Goal: Information Seeking & Learning: Learn about a topic

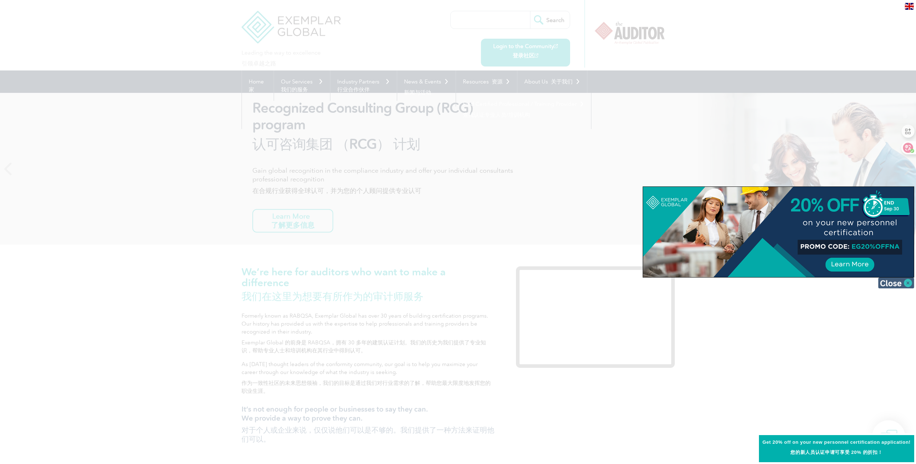
click at [897, 280] on img at bounding box center [896, 282] width 36 height 11
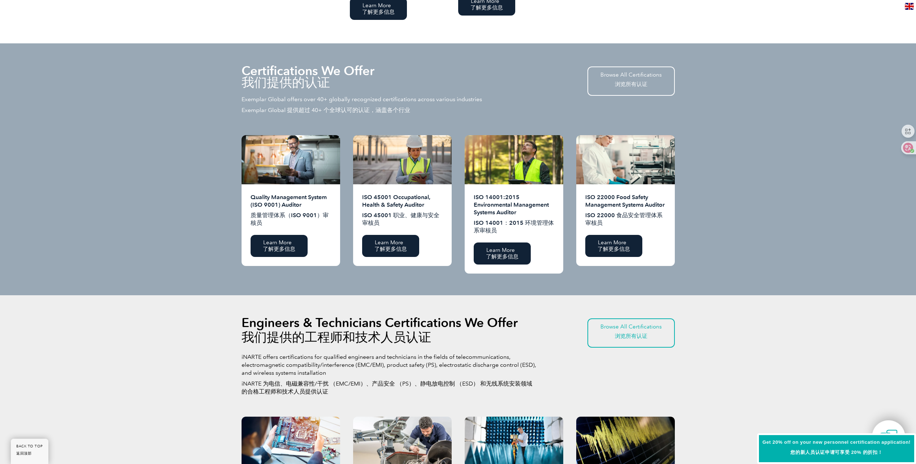
scroll to position [794, 0]
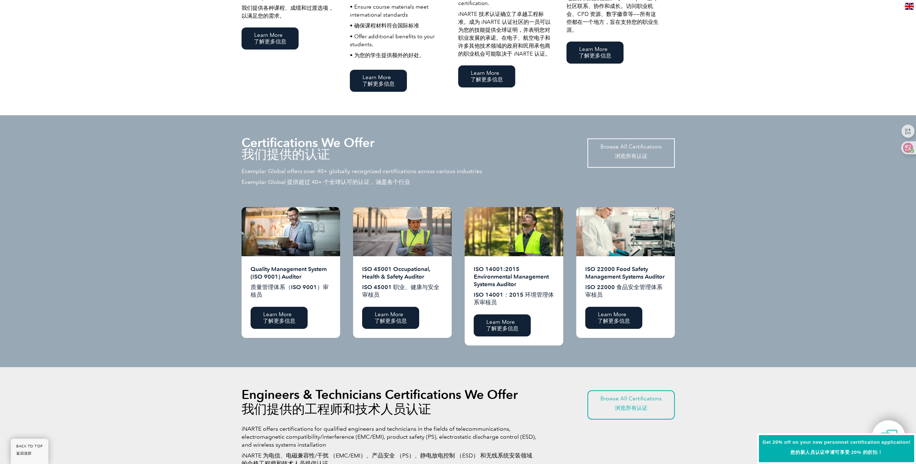
click at [648, 154] on font "浏览所有认证" at bounding box center [630, 156] width 61 height 7
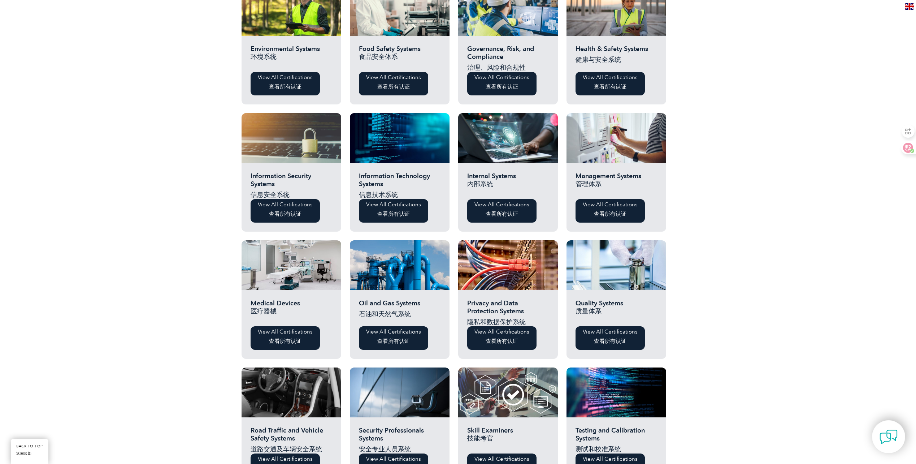
scroll to position [361, 0]
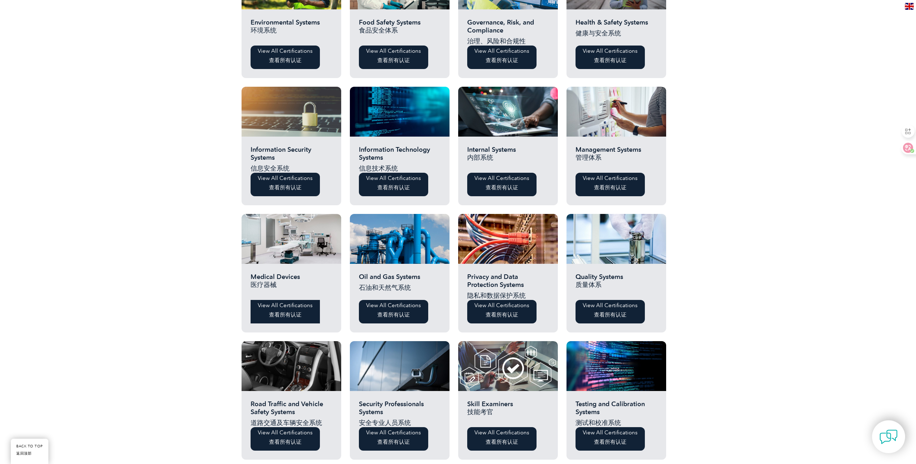
click at [282, 314] on font "查看所有认证" at bounding box center [285, 314] width 32 height 6
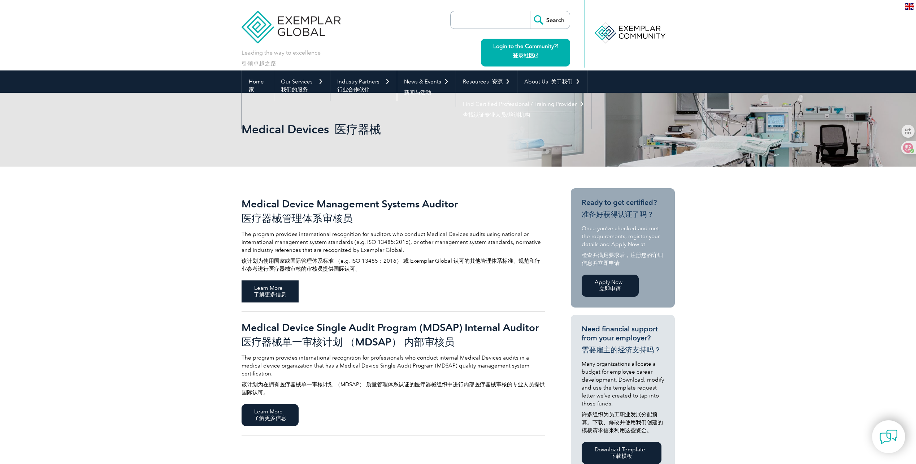
click at [274, 291] on span "Learn More 了解更多信息" at bounding box center [270, 291] width 57 height 22
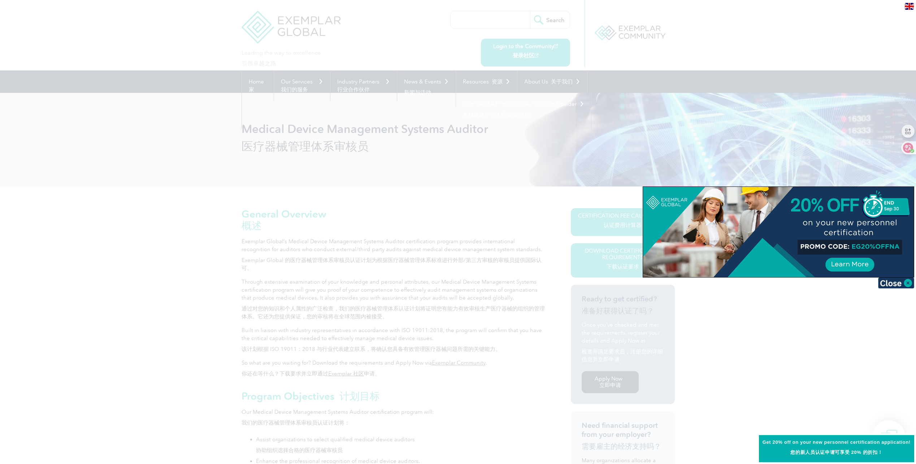
click at [854, 265] on div at bounding box center [778, 232] width 271 height 90
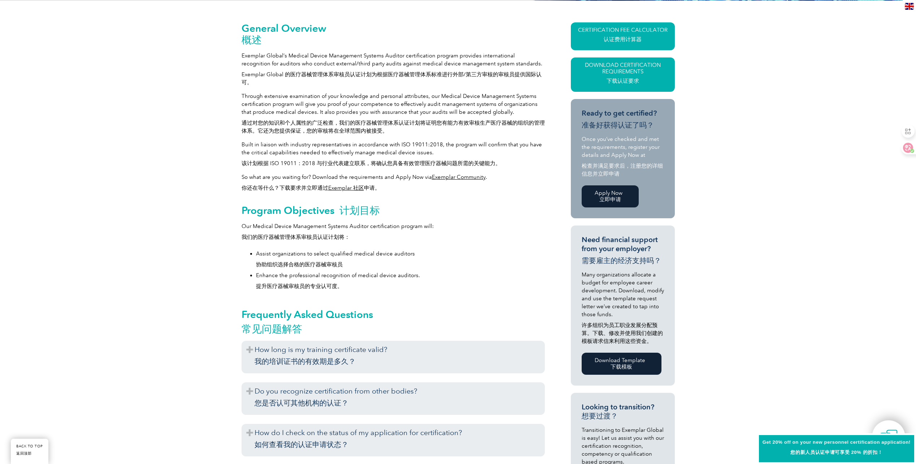
scroll to position [253, 0]
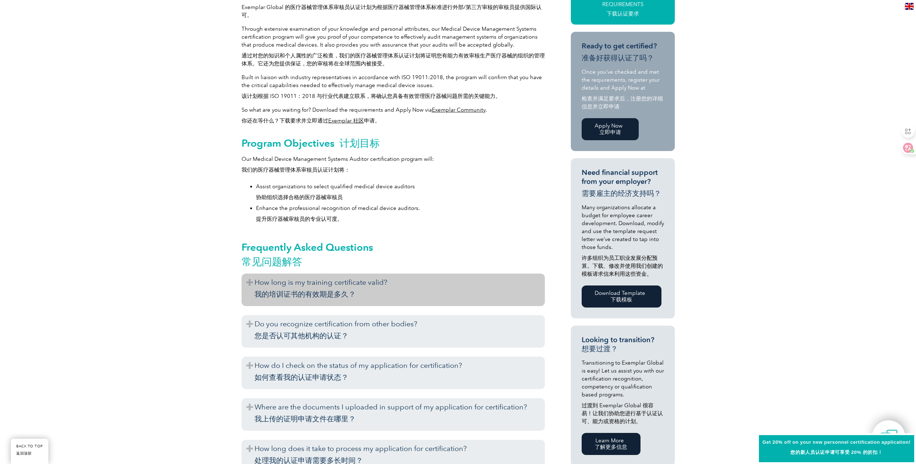
click at [255, 284] on h3 "How long is my training certificate valid? 我的培训证书的有效期是多久？" at bounding box center [393, 289] width 303 height 32
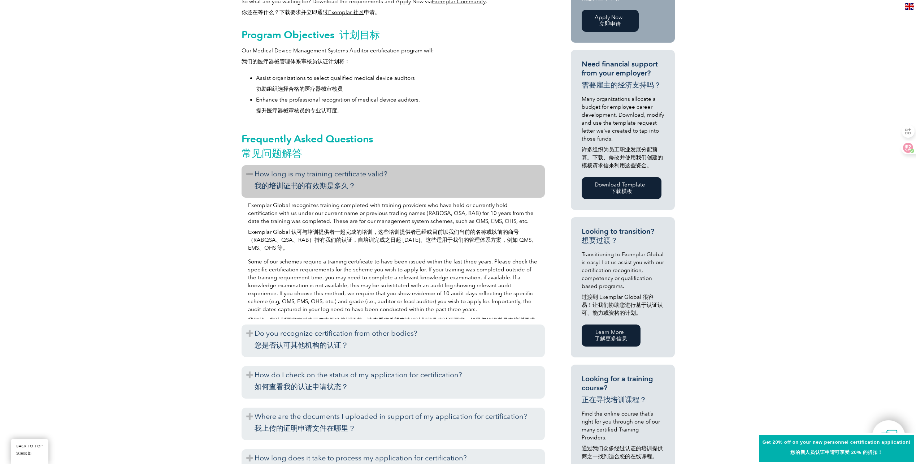
scroll to position [397, 0]
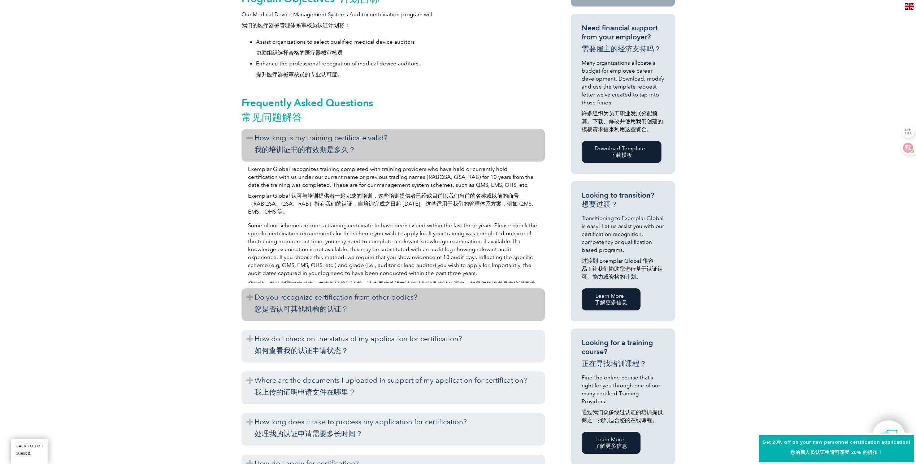
click at [249, 301] on h3 "Do you recognize certification from other bodies? 您是否认可其他机构的认证？" at bounding box center [393, 304] width 303 height 32
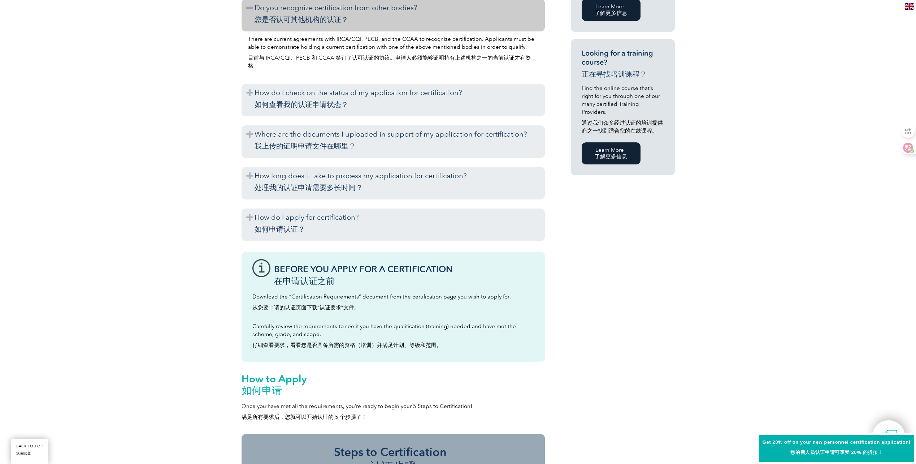
scroll to position [686, 0]
click at [660, 257] on div "General Overview 概述 Exemplar Global’s Medical Device Management Systems Auditor…" at bounding box center [458, 76] width 433 height 1153
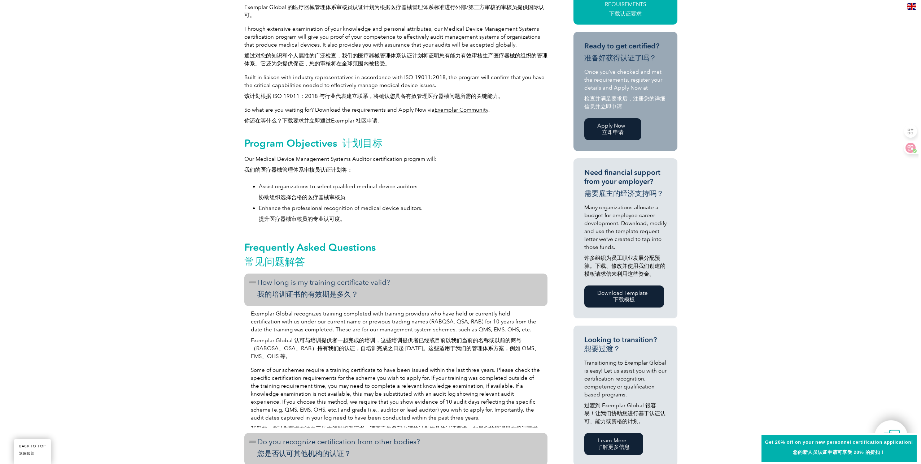
scroll to position [0, 0]
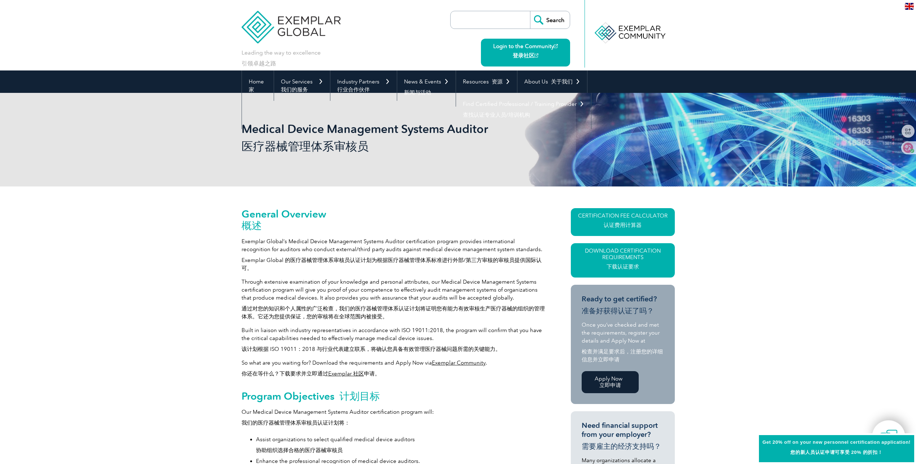
click at [623, 218] on link "CERTIFICATION FEE CALCULATOR 认证费用计算器" at bounding box center [623, 222] width 104 height 28
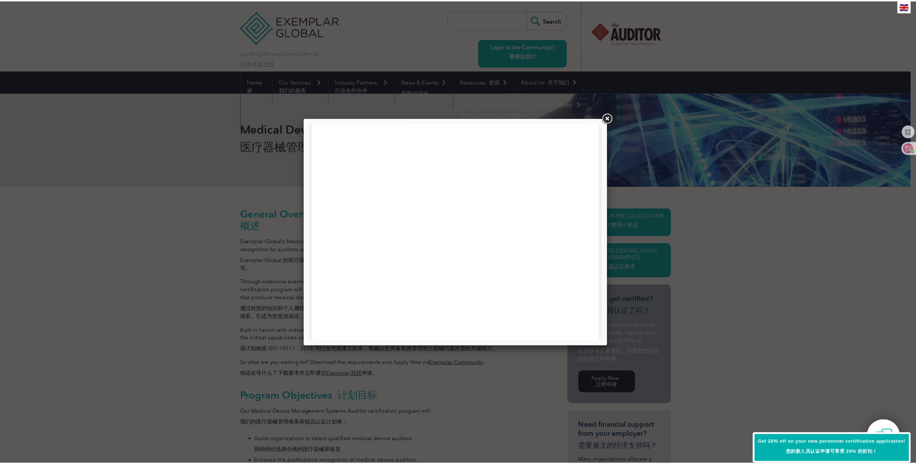
scroll to position [200, 0]
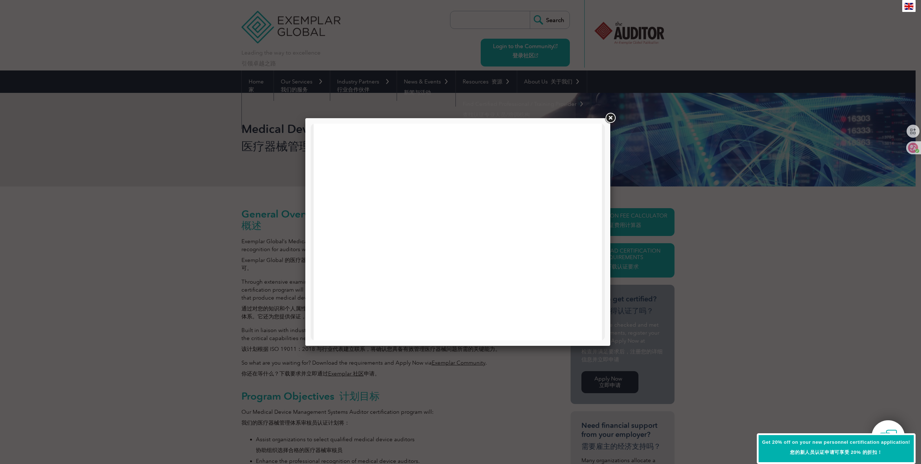
click at [736, 226] on div at bounding box center [460, 232] width 921 height 464
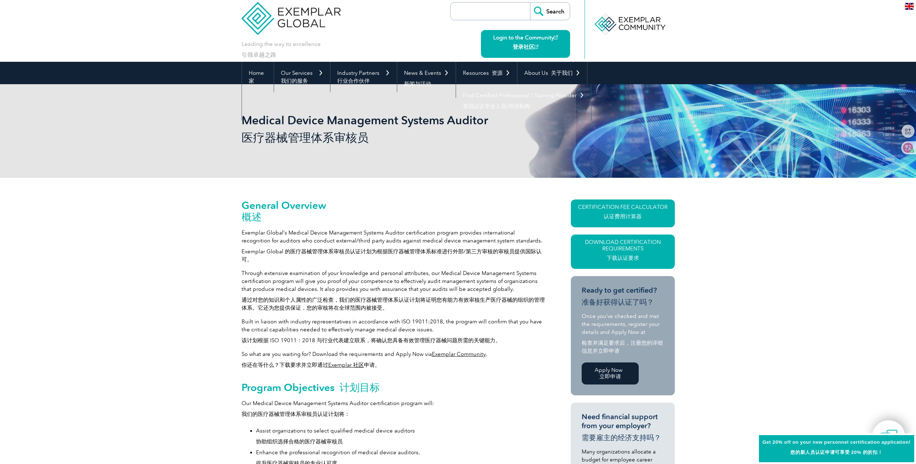
scroll to position [0, 0]
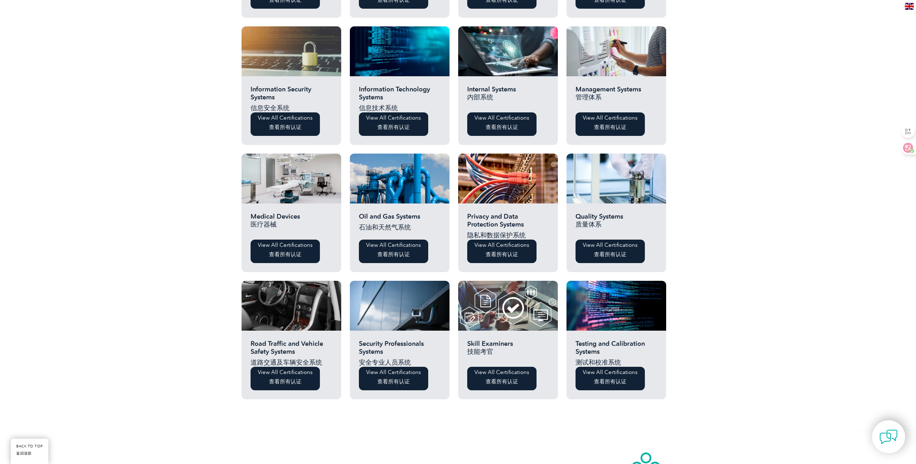
scroll to position [419, 0]
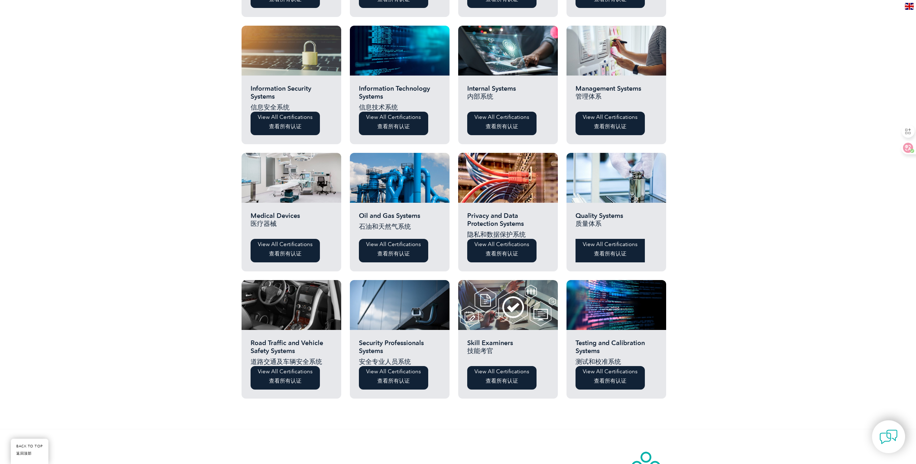
click at [630, 255] on font "查看所有认证" at bounding box center [610, 253] width 55 height 7
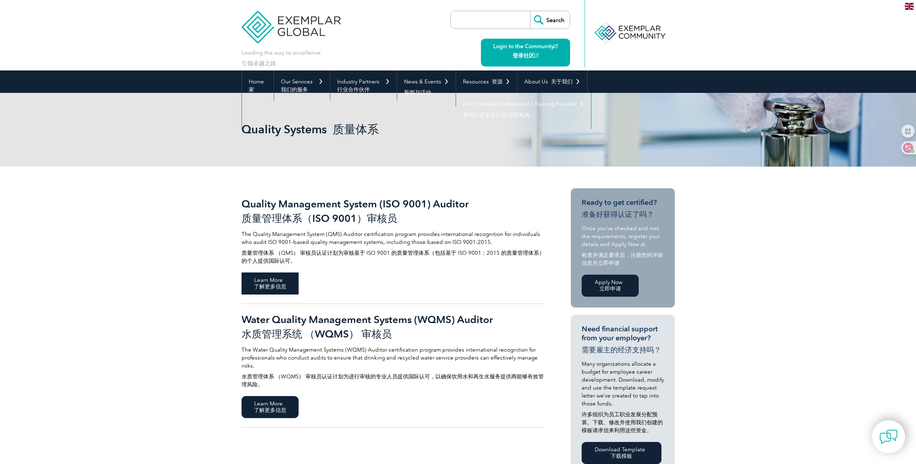
click at [275, 280] on span "Learn More 了解更多信息" at bounding box center [270, 283] width 57 height 22
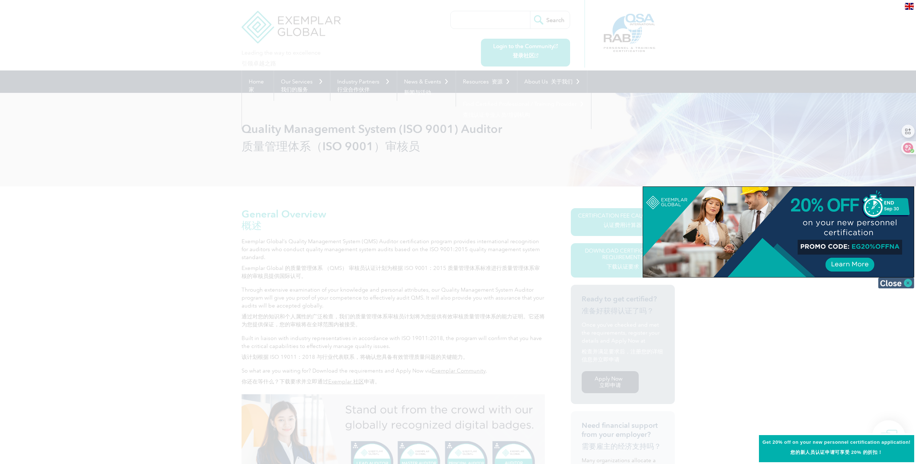
click at [907, 281] on img at bounding box center [896, 282] width 36 height 11
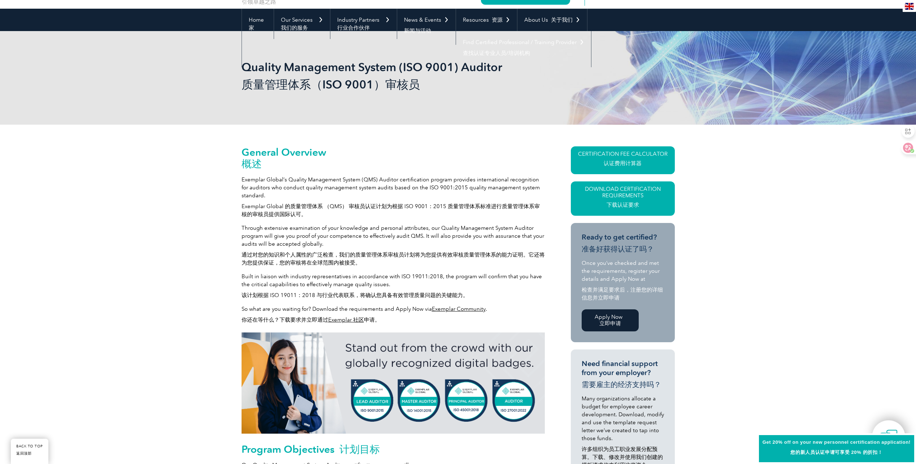
scroll to position [72, 0]
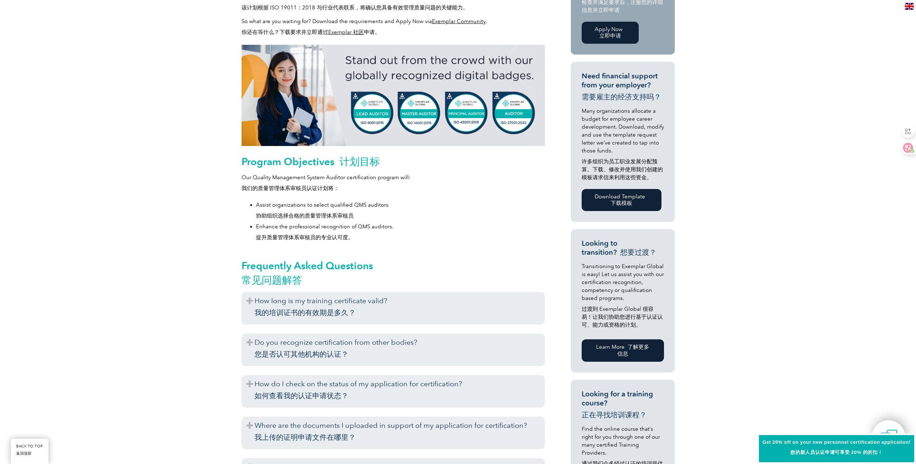
scroll to position [433, 0]
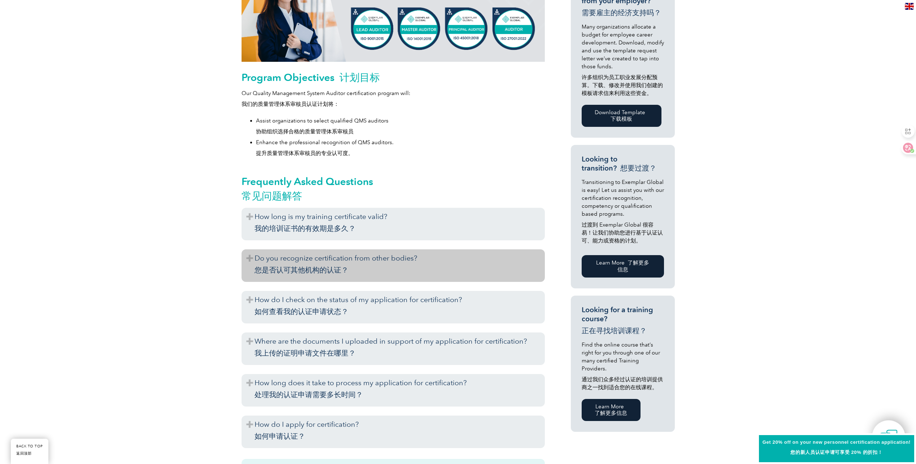
click at [408, 265] on h3 "Do you recognize certification from other bodies? 您是否认可其他机构的认证？" at bounding box center [393, 265] width 303 height 32
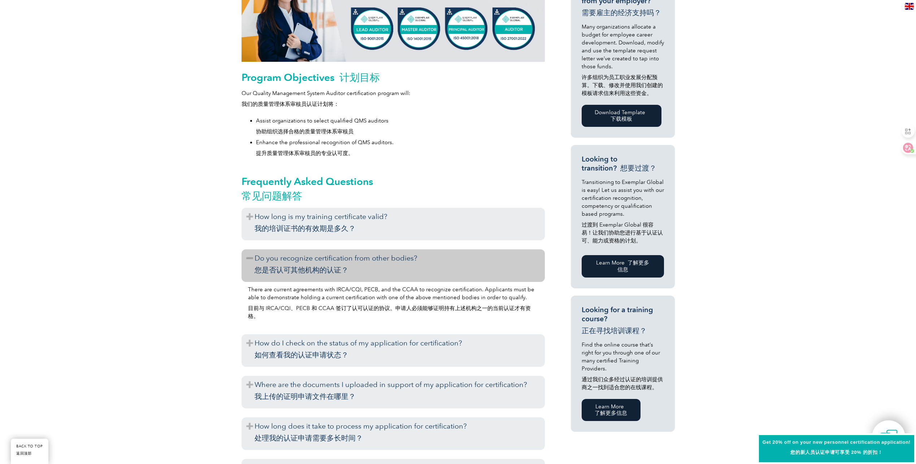
scroll to position [469, 0]
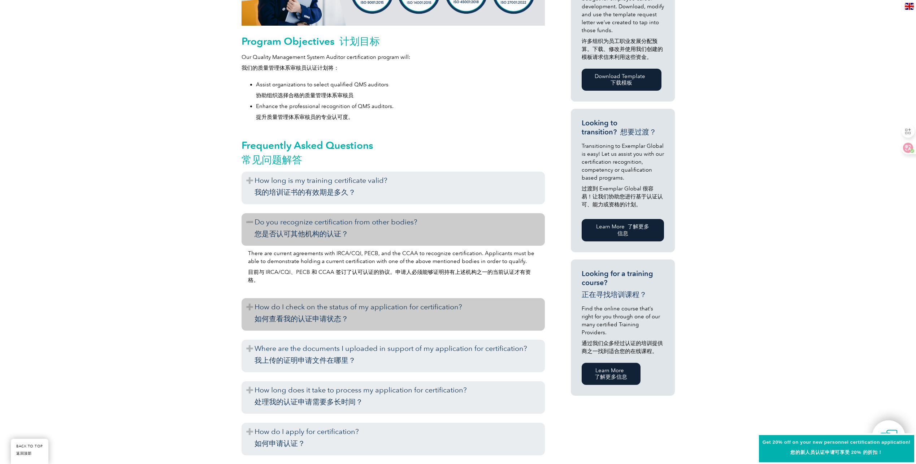
click at [351, 314] on h3 "How do I check on the status of my application for certification? 如何查看我的认证申请状态？" at bounding box center [393, 314] width 303 height 32
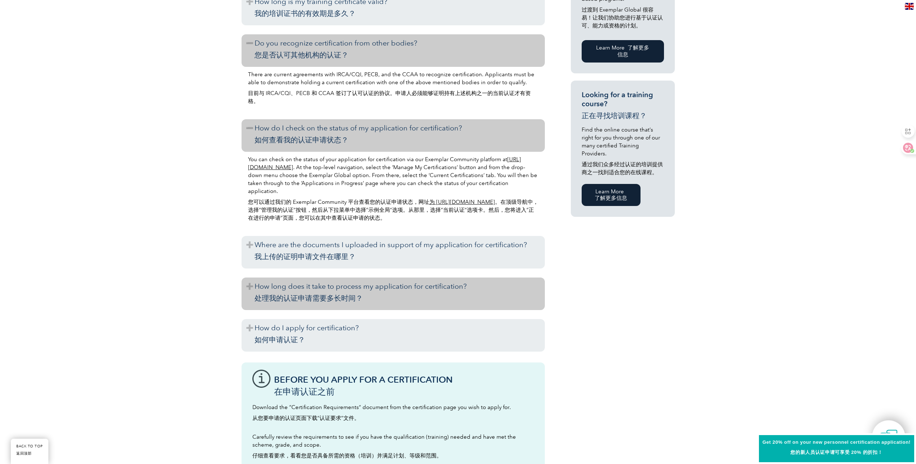
scroll to position [650, 0]
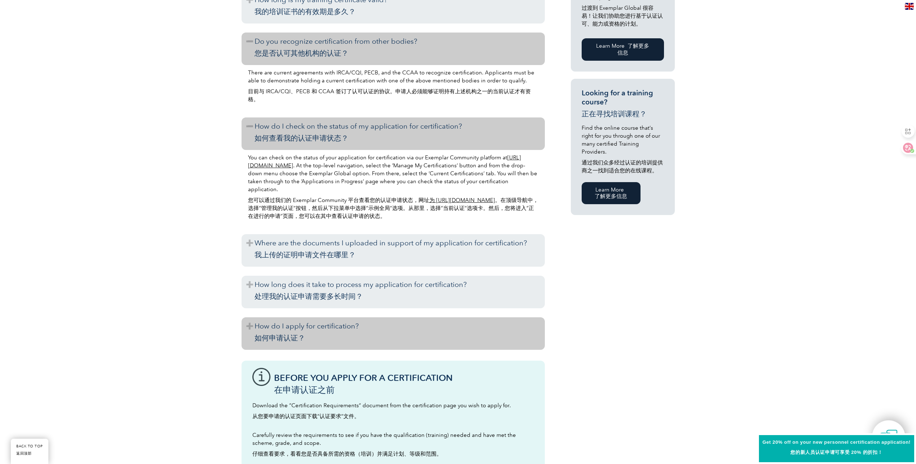
click at [375, 332] on h3 "How do I apply for certification? 如何申请认证？" at bounding box center [393, 333] width 303 height 32
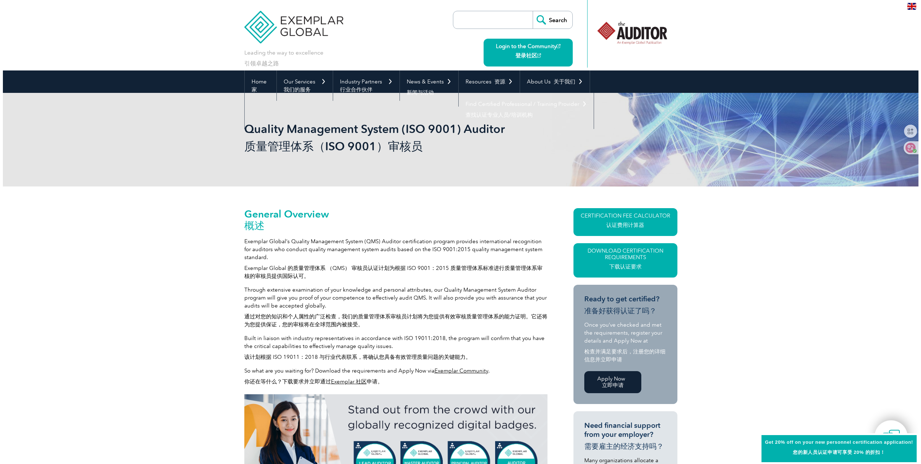
scroll to position [36, 0]
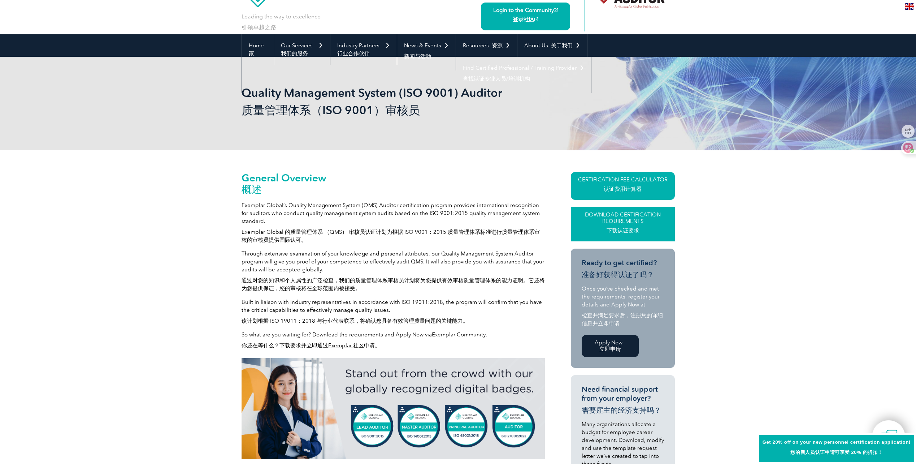
click at [648, 228] on font "下载认证要求" at bounding box center [622, 230] width 95 height 7
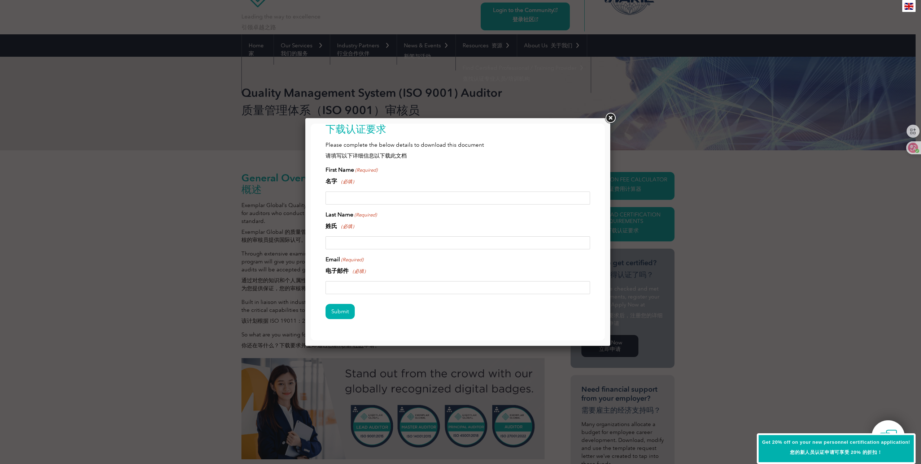
scroll to position [24, 0]
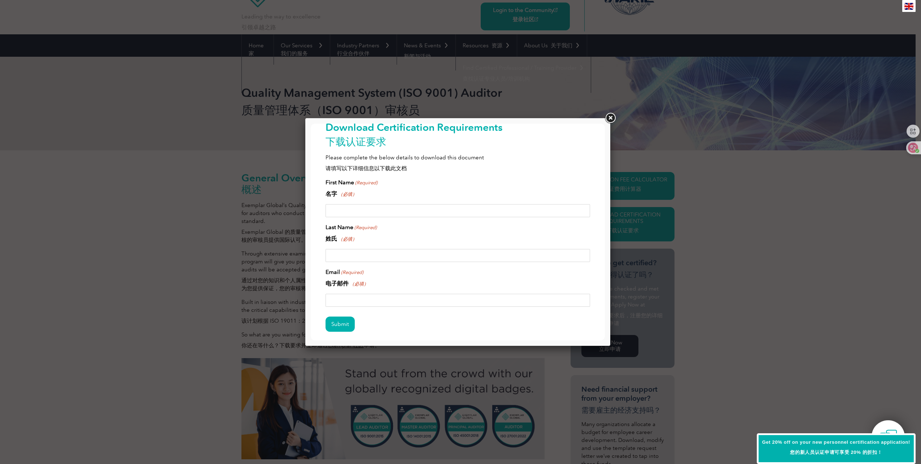
click at [424, 214] on input "First Name (Required) 名字 （必填）" at bounding box center [458, 210] width 265 height 13
type input "jianzhe"
type input "liu"
type input "28888089@qq.com"
click at [350, 321] on input "Submit" at bounding box center [340, 323] width 29 height 15
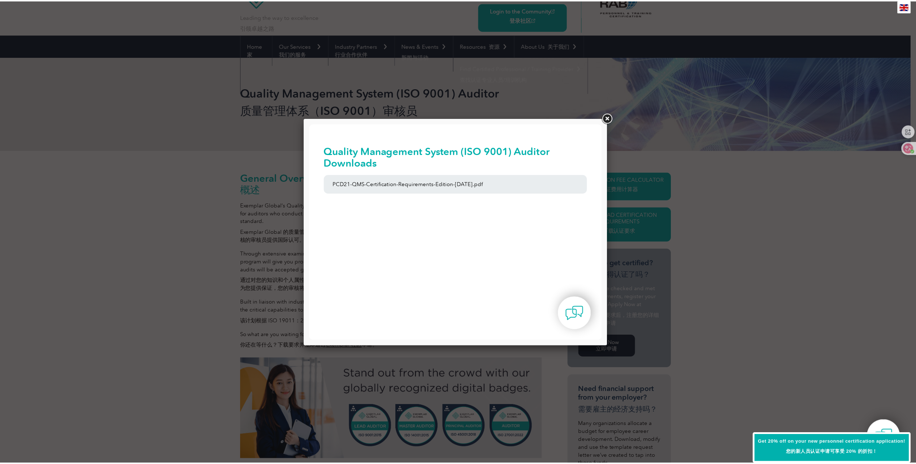
scroll to position [0, 0]
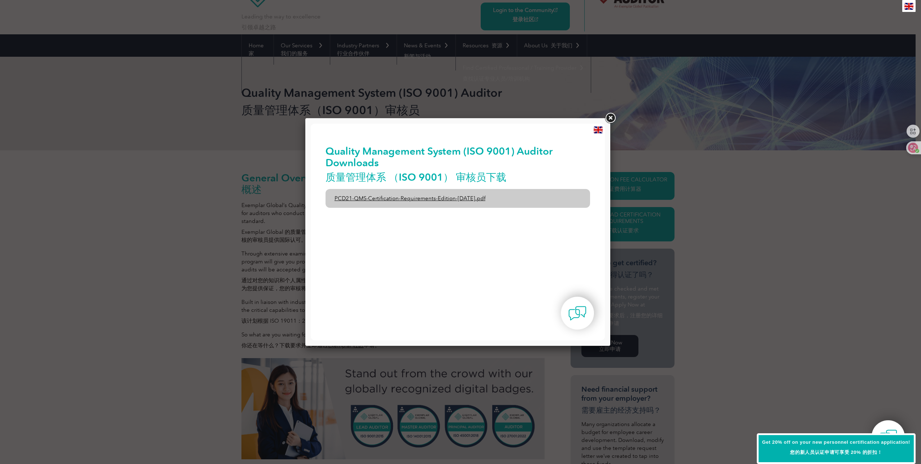
click at [483, 198] on link "PCD21-QMS-Certification-Requirements-Edition-2-April-2022.pdf" at bounding box center [458, 198] width 265 height 19
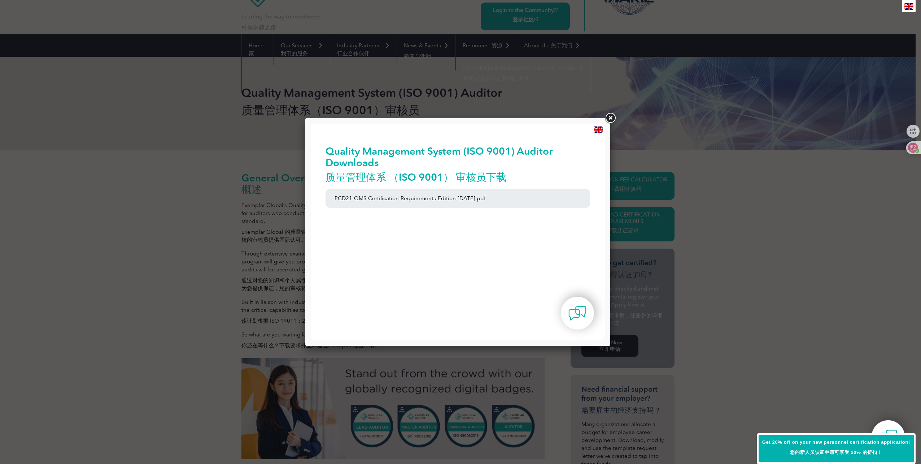
click at [609, 118] on link at bounding box center [610, 118] width 13 height 13
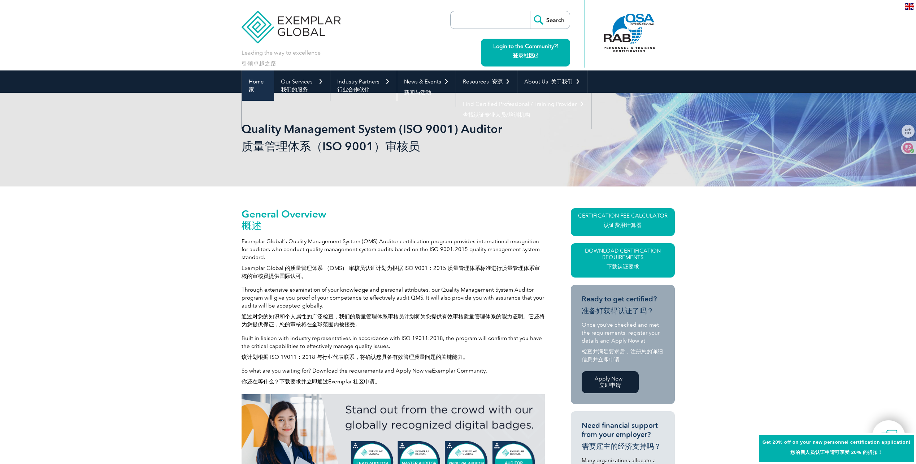
click at [257, 84] on link "Home 家" at bounding box center [258, 85] width 32 height 30
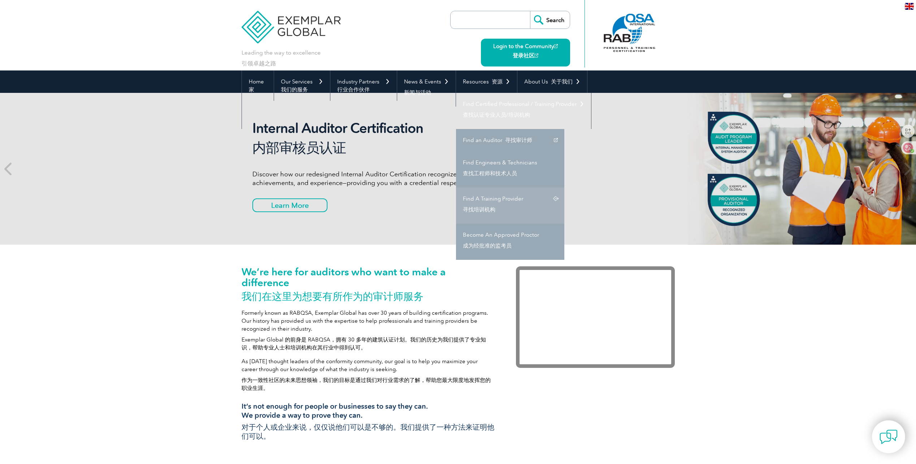
click at [503, 199] on link "Find A Training Provider 寻找培训机构" at bounding box center [510, 205] width 108 height 36
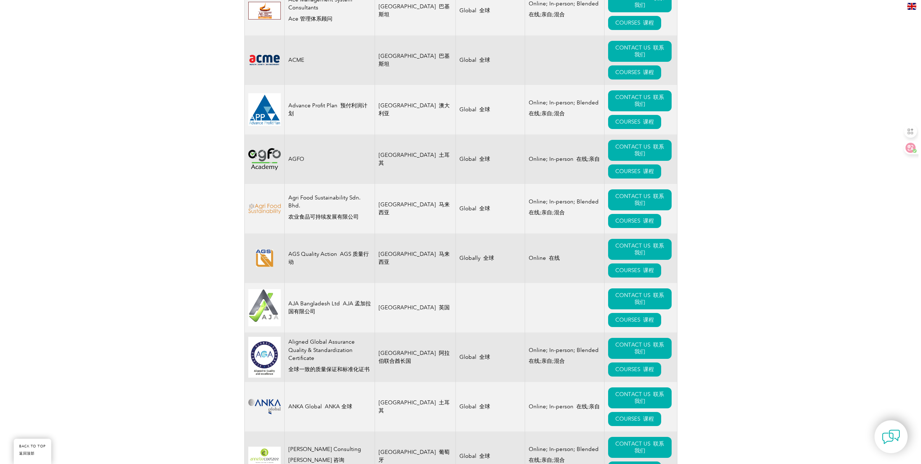
scroll to position [722, 0]
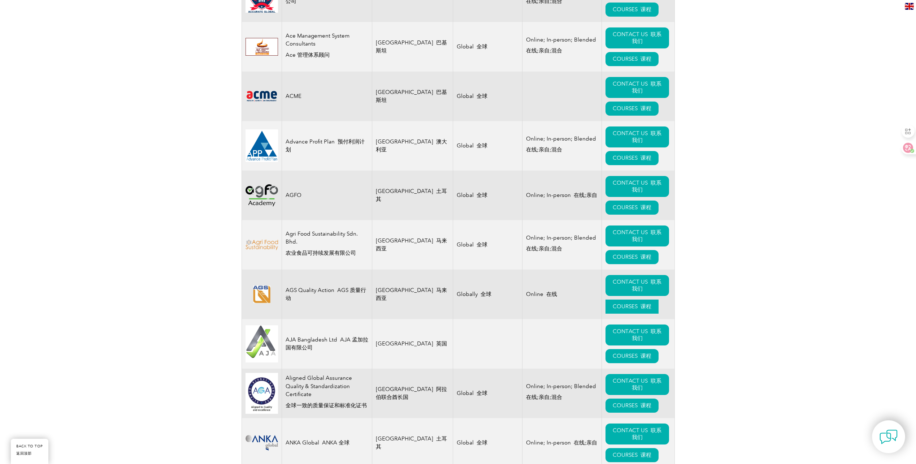
click at [640, 303] on font "课程" at bounding box center [645, 306] width 11 height 6
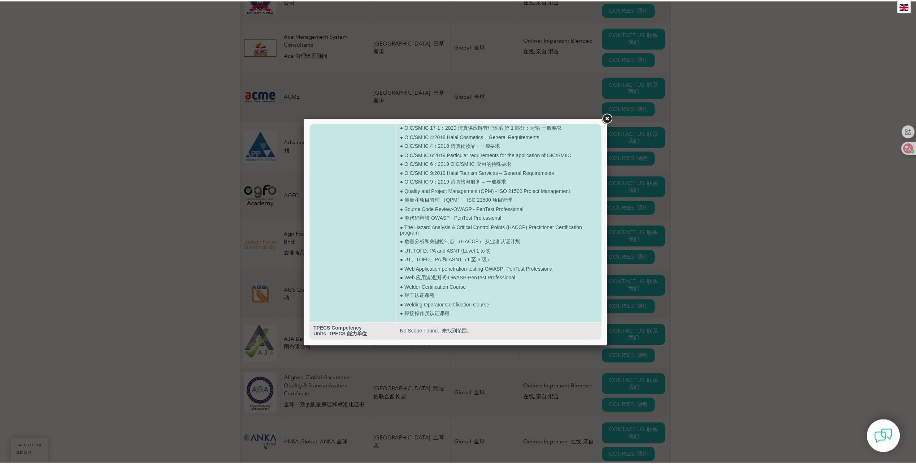
scroll to position [1719, 0]
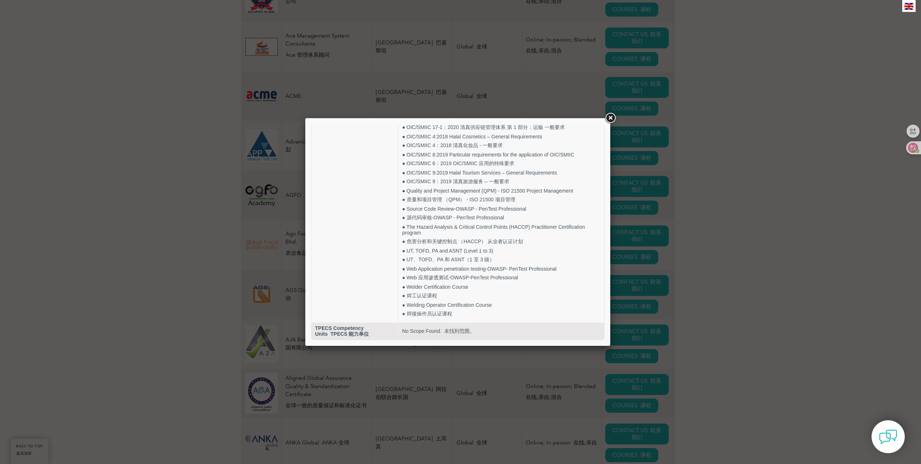
click at [610, 120] on link at bounding box center [610, 118] width 13 height 13
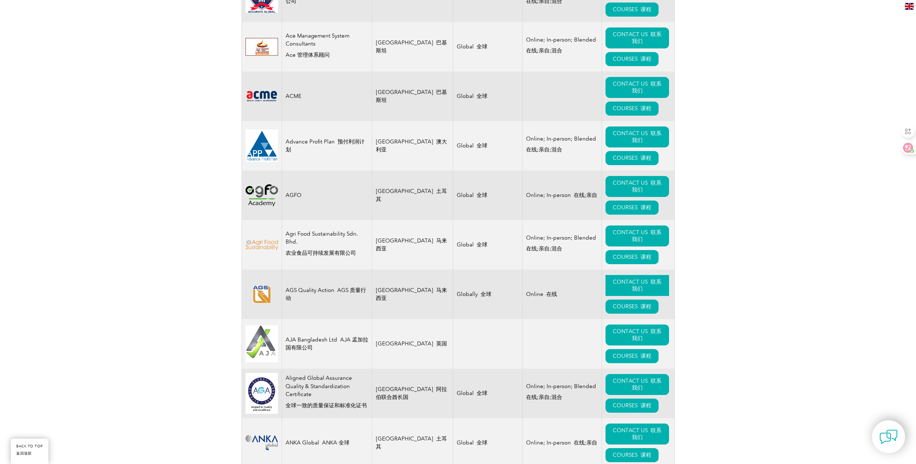
click at [619, 275] on link "CONTACT US 联系我们" at bounding box center [636, 285] width 63 height 21
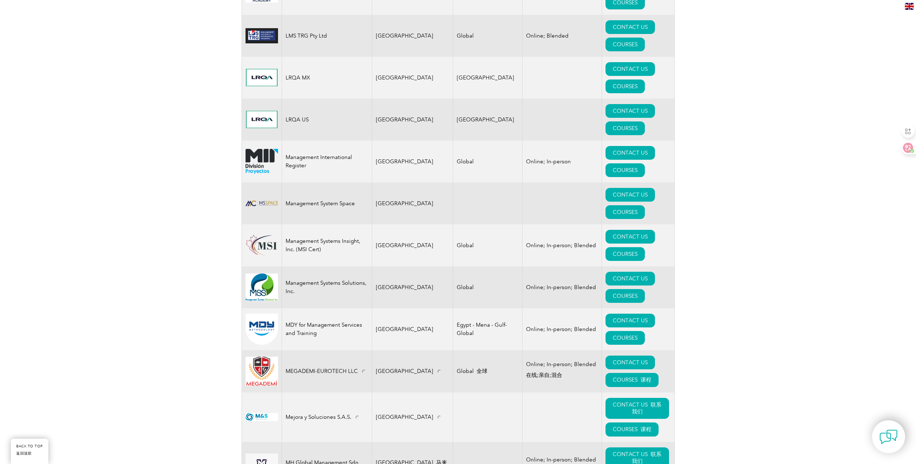
scroll to position [7462, 0]
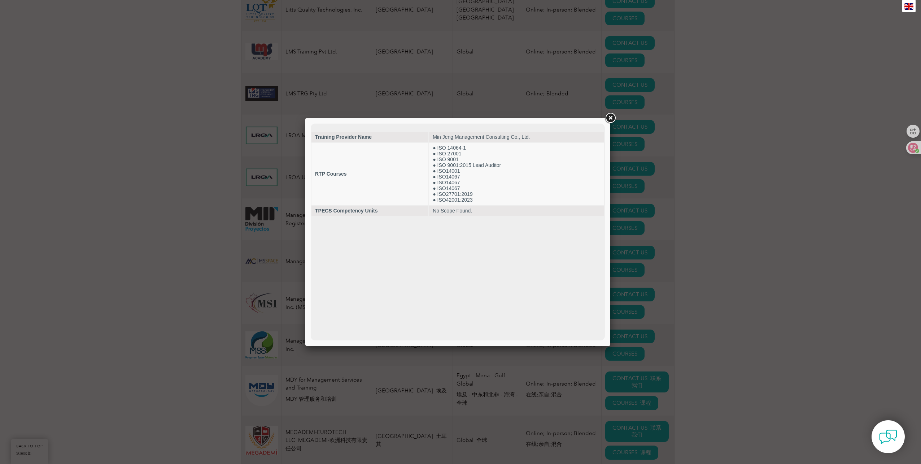
scroll to position [0, 0]
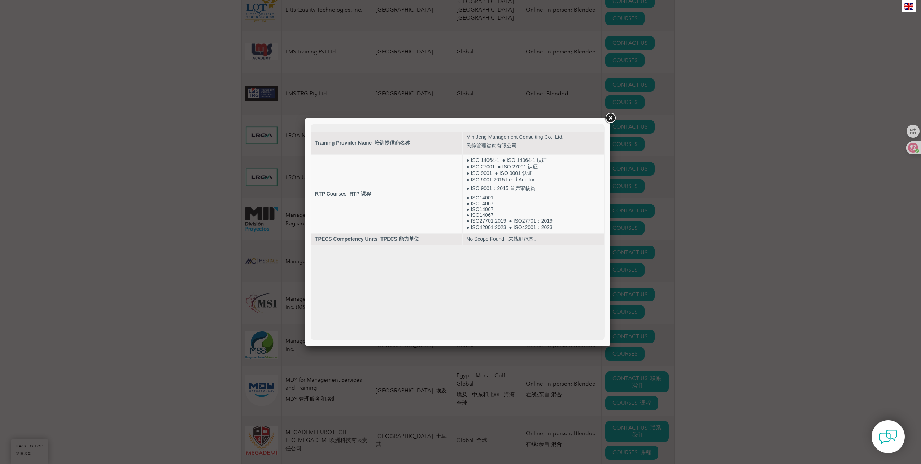
click at [612, 116] on link at bounding box center [610, 118] width 13 height 13
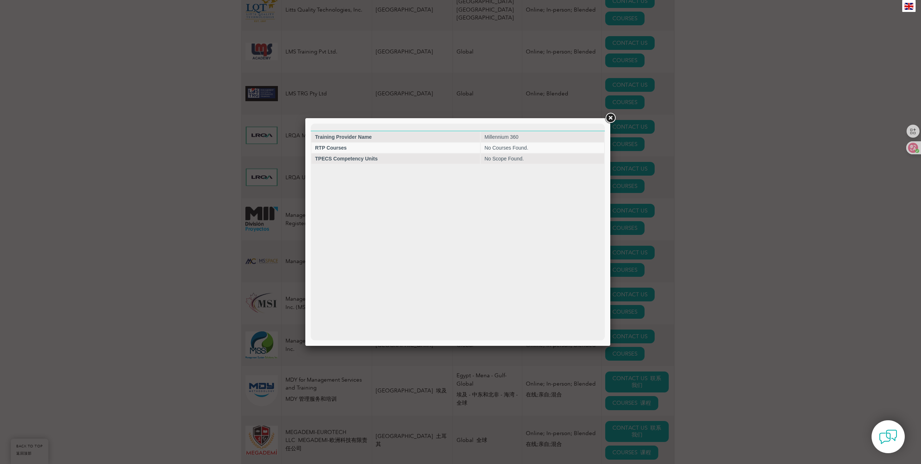
click at [612, 119] on link at bounding box center [610, 118] width 13 height 13
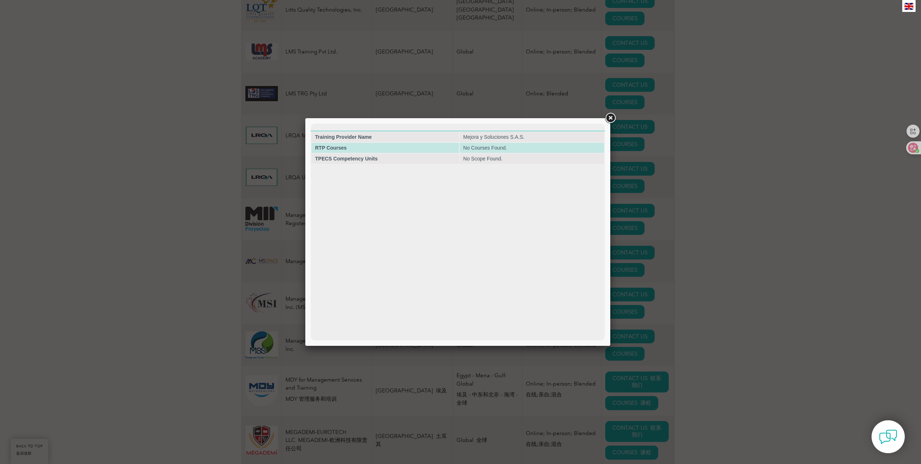
click at [537, 147] on td "No Courses Found." at bounding box center [532, 148] width 144 height 10
drag, startPoint x: 613, startPoint y: 121, endPoint x: 625, endPoint y: 125, distance: 11.7
click at [613, 121] on link at bounding box center [610, 118] width 13 height 13
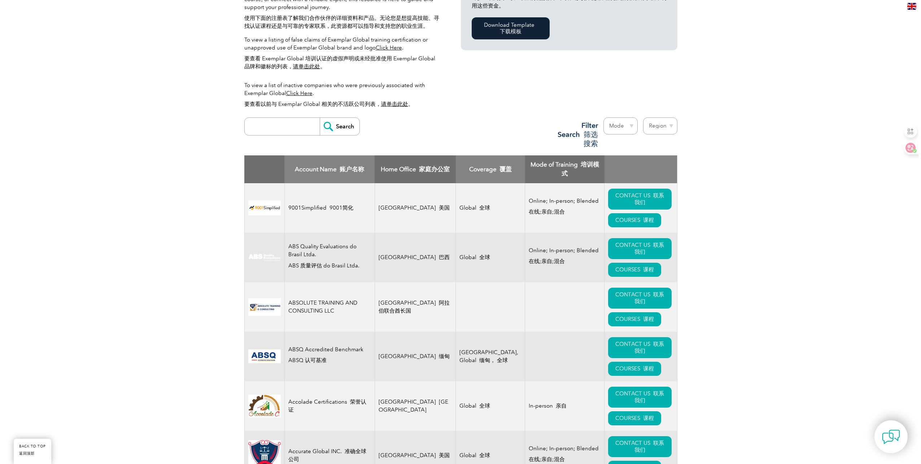
scroll to position [289, 0]
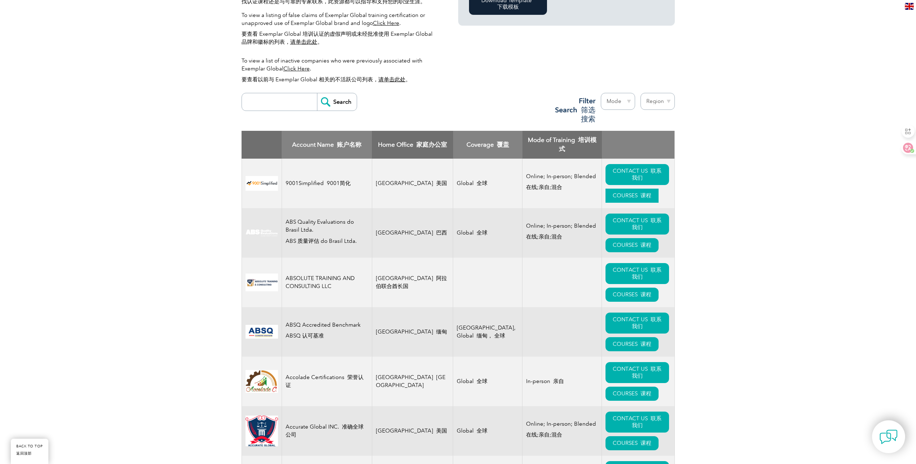
click at [605, 188] on link "COURSES 课程" at bounding box center [631, 195] width 53 height 14
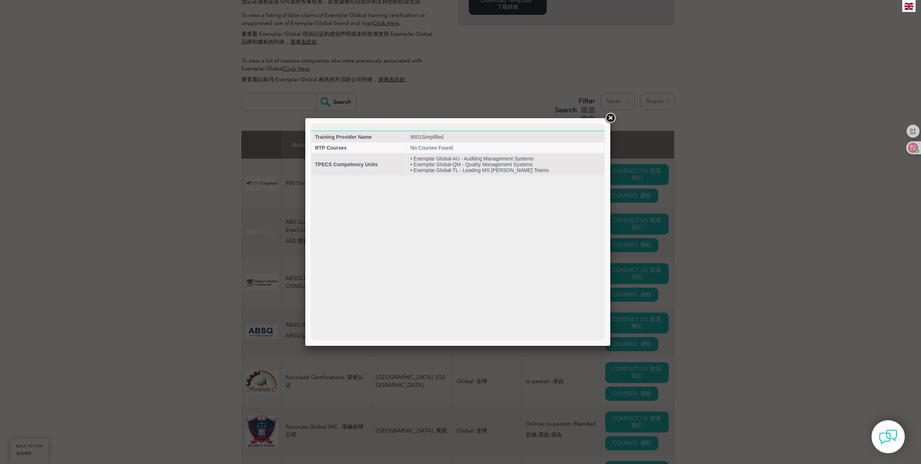
scroll to position [0, 0]
click at [440, 158] on td "• Exemplar Global-AU - Auditing Management Systems • Exemplar Global-QM - Quali…" at bounding box center [505, 164] width 197 height 22
click at [613, 118] on link at bounding box center [610, 118] width 13 height 13
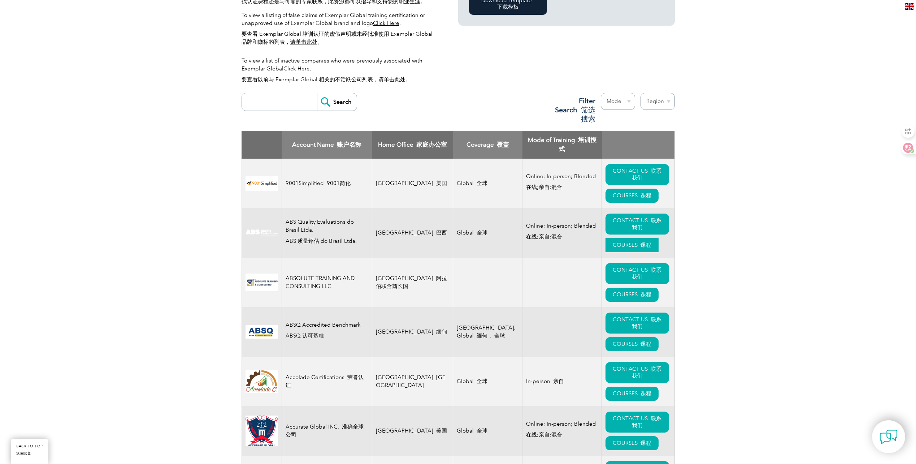
click at [638, 242] on font at bounding box center [639, 245] width 3 height 6
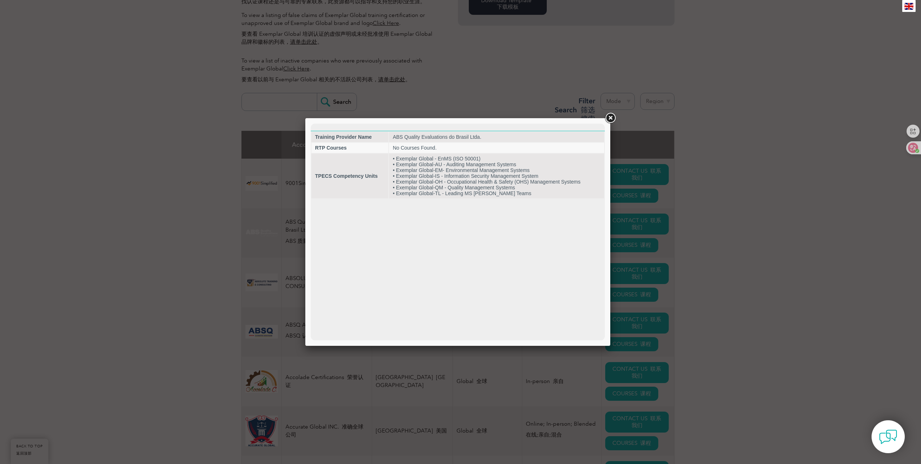
click at [610, 119] on link at bounding box center [610, 118] width 13 height 13
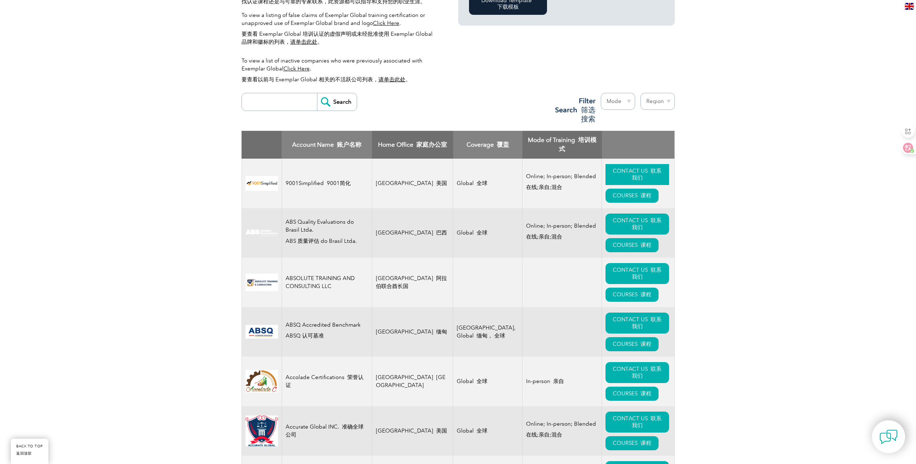
click at [640, 168] on font "联系我们" at bounding box center [647, 174] width 30 height 13
